Goal: Task Accomplishment & Management: Manage account settings

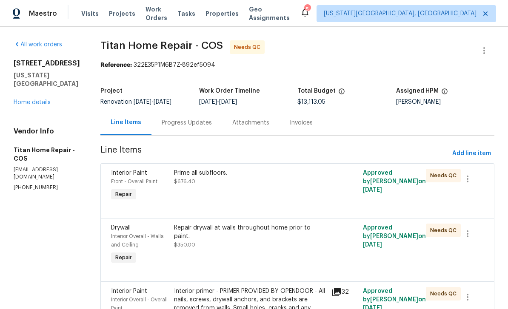
click at [194, 11] on span "Tasks" at bounding box center [186, 14] width 18 height 6
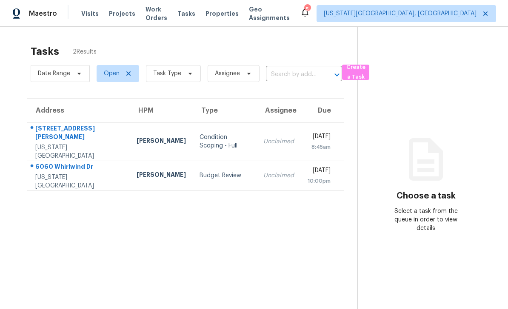
click at [67, 162] on div "6060 Whirlwind Dr" at bounding box center [79, 167] width 88 height 11
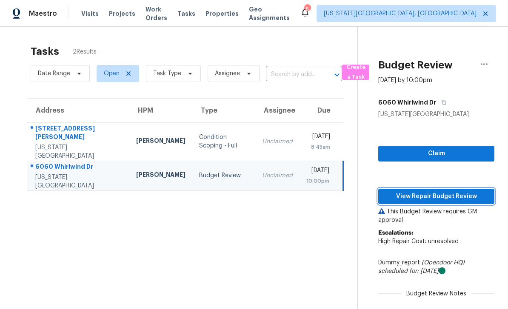
click at [448, 199] on span "View Repair Budget Review" at bounding box center [436, 196] width 102 height 11
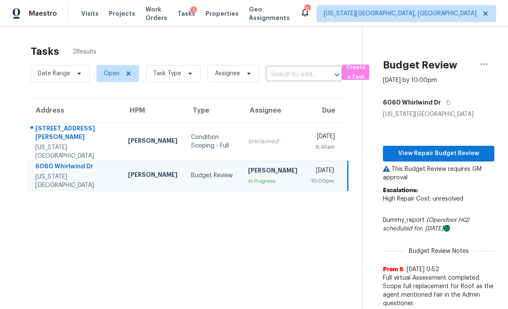
click at [440, 140] on div "View Repair Budget Review This Budget Review requires GM approval Escalations: …" at bounding box center [438, 215] width 111 height 193
click at [429, 151] on span "View Repair Budget Review" at bounding box center [438, 153] width 98 height 11
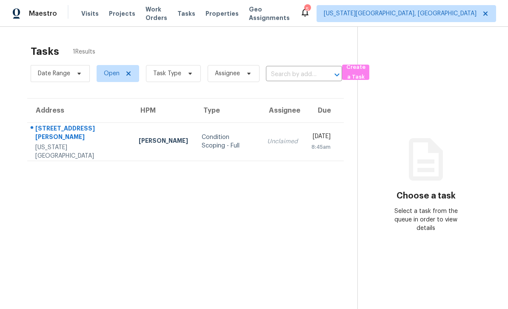
click at [162, 13] on span "Work Orders" at bounding box center [156, 13] width 22 height 17
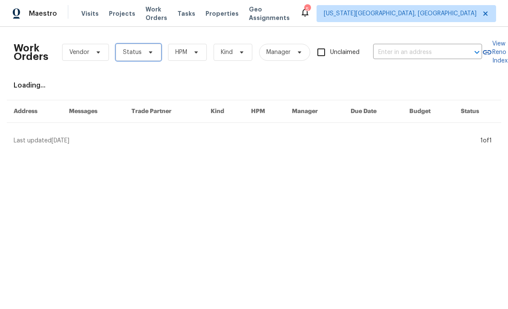
click at [155, 55] on span "Status" at bounding box center [138, 52] width 45 height 17
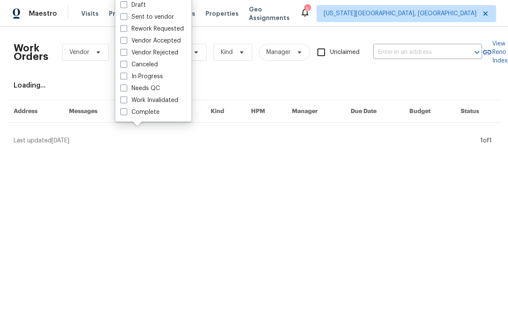
click at [128, 90] on label "Needs QC" at bounding box center [140, 88] width 40 height 9
click at [126, 90] on input "Needs QC" at bounding box center [123, 87] width 6 height 6
checkbox input "true"
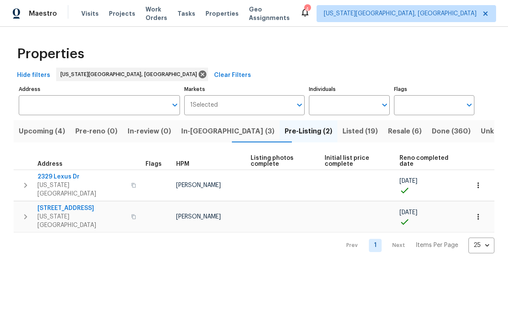
click at [90, 15] on span "Visits" at bounding box center [89, 13] width 17 height 9
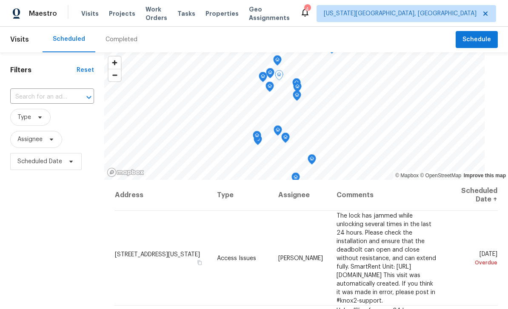
click at [0, 0] on icon at bounding box center [0, 0] width 0 height 0
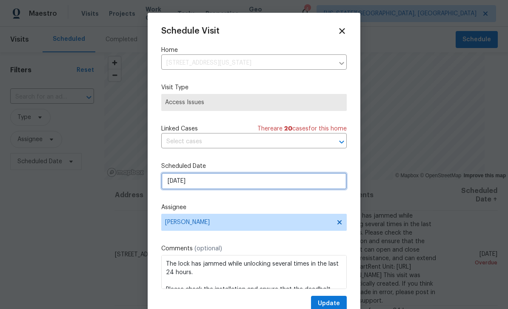
click at [216, 190] on input "[DATE]" at bounding box center [253, 181] width 185 height 17
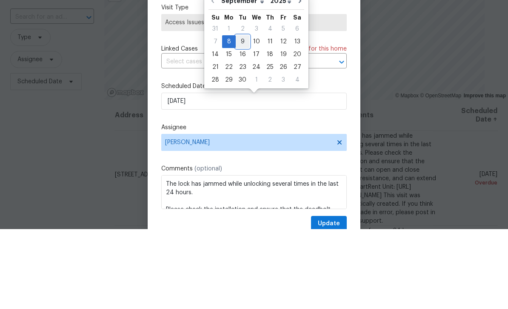
click at [241, 116] on div "9" at bounding box center [243, 122] width 14 height 12
type input "[DATE]"
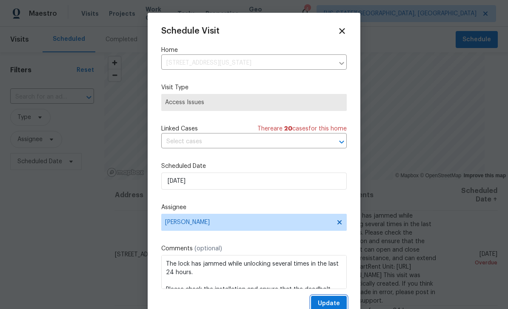
click at [338, 298] on button "Update" at bounding box center [329, 304] width 36 height 16
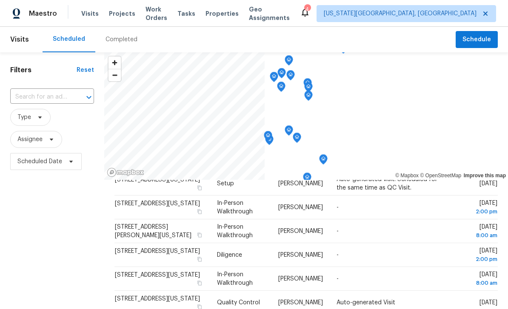
scroll to position [0, 0]
